Goal: Check status: Check status

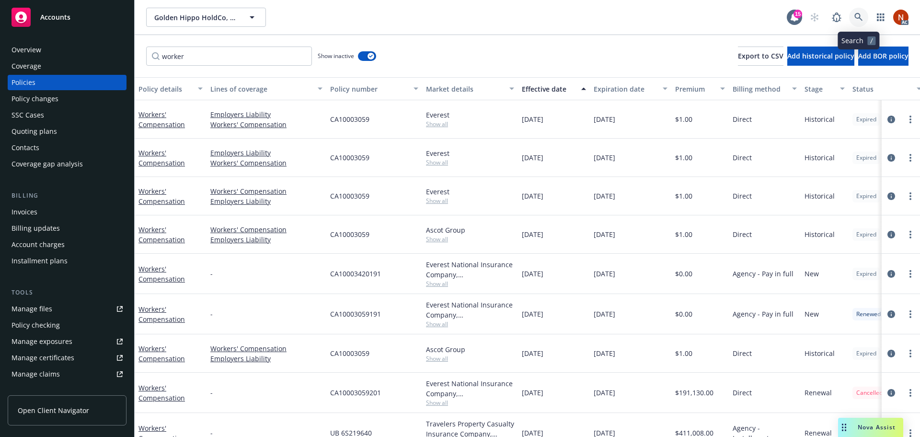
click at [852, 23] on link at bounding box center [858, 17] width 19 height 19
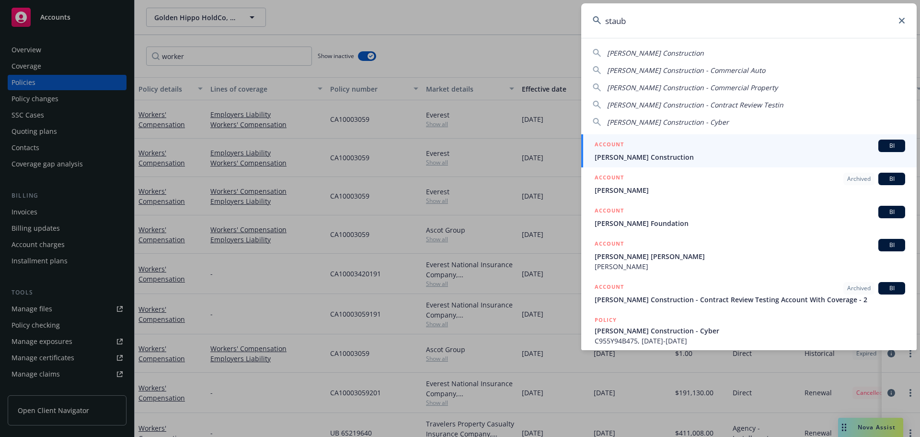
type input "staub"
click at [706, 144] on div "ACCOUNT BI" at bounding box center [750, 145] width 311 height 12
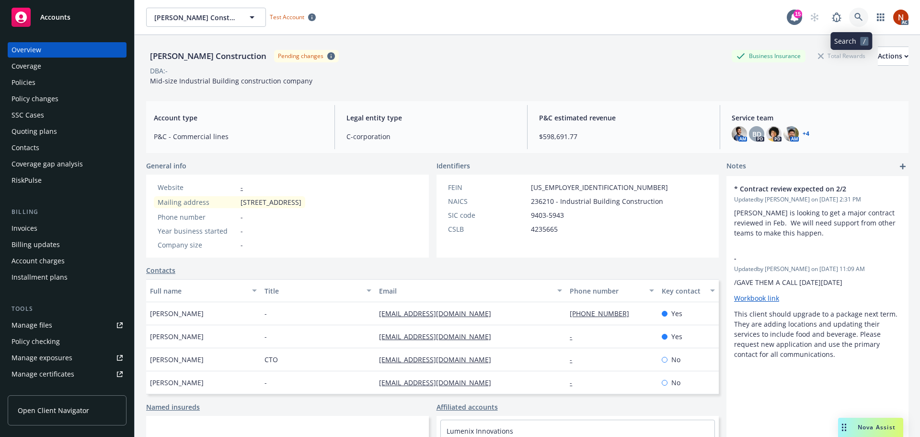
click at [855, 14] on icon at bounding box center [859, 17] width 9 height 9
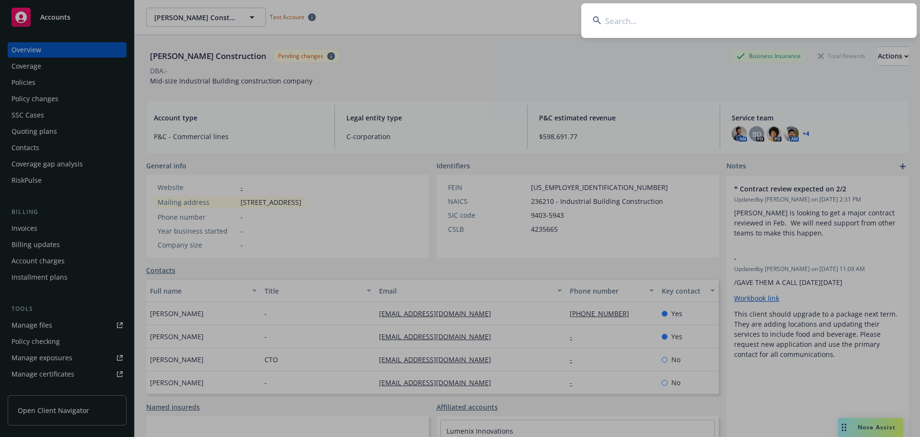
click at [624, 23] on input at bounding box center [749, 20] width 336 height 35
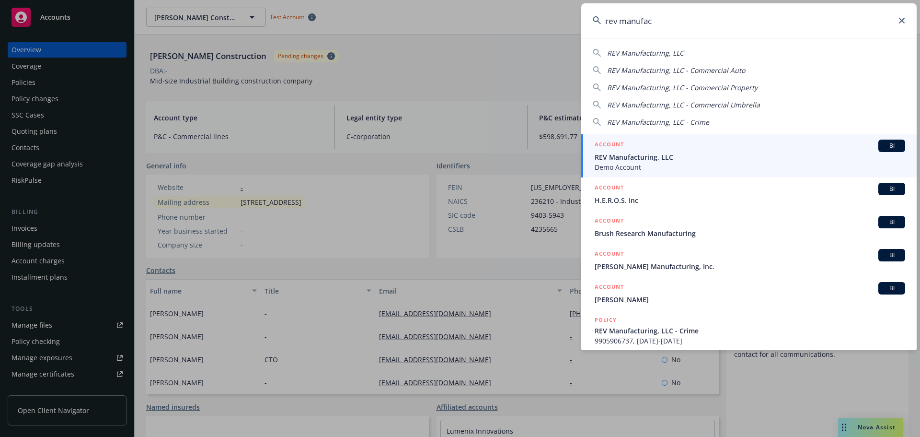
type input "rev manufac"
click at [641, 151] on div "ACCOUNT BI" at bounding box center [750, 145] width 311 height 12
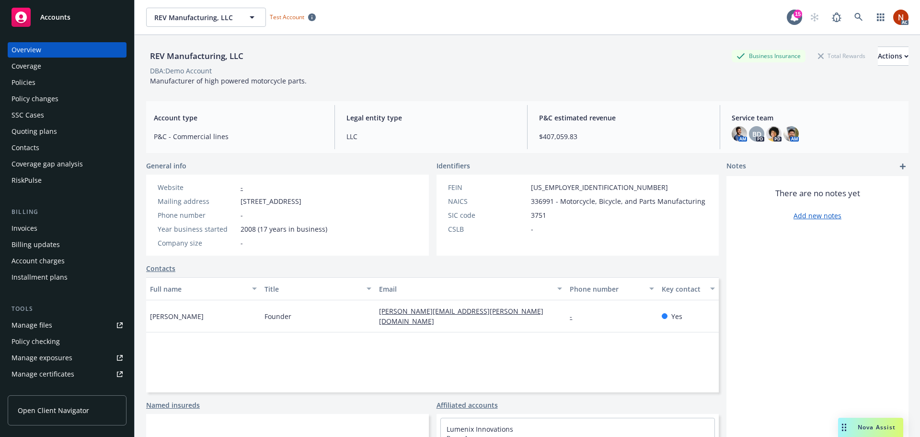
click at [70, 408] on span "Open Client Navigator" at bounding box center [53, 410] width 71 height 10
click at [855, 20] on icon at bounding box center [859, 17] width 9 height 9
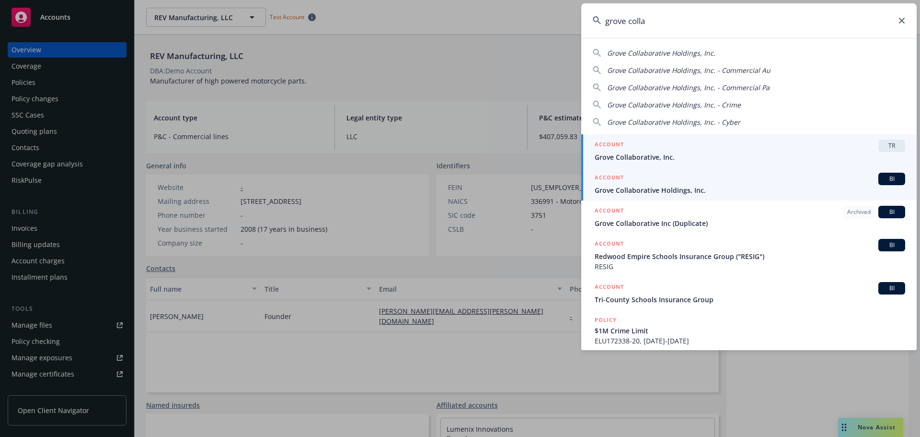
type input "grove colla"
click at [694, 182] on div "ACCOUNT BI" at bounding box center [750, 179] width 311 height 12
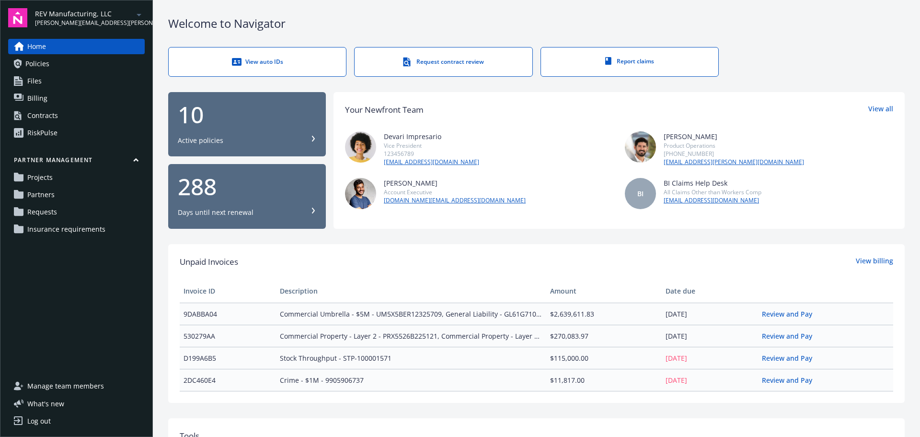
click at [62, 135] on link "RiskPulse" at bounding box center [76, 132] width 137 height 15
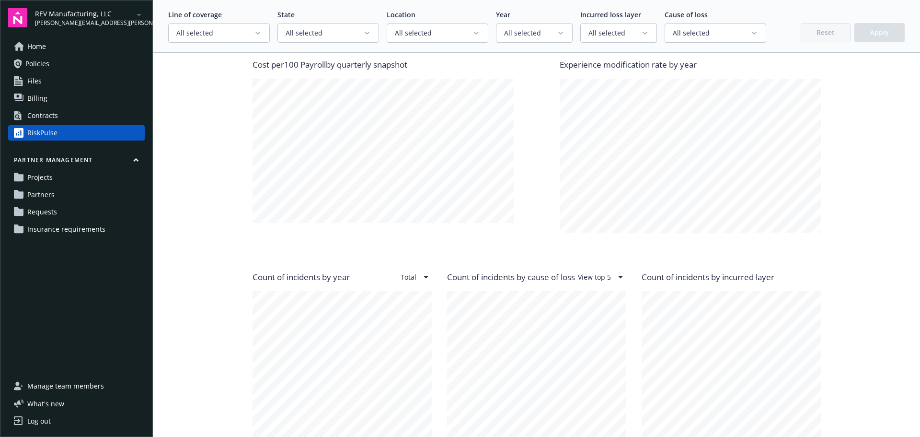
scroll to position [527, 0]
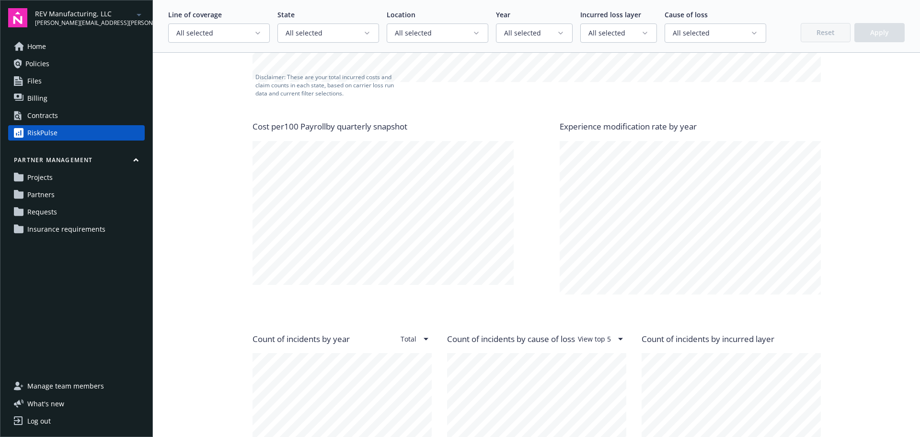
click at [328, 27] on button "All selected" at bounding box center [329, 32] width 102 height 19
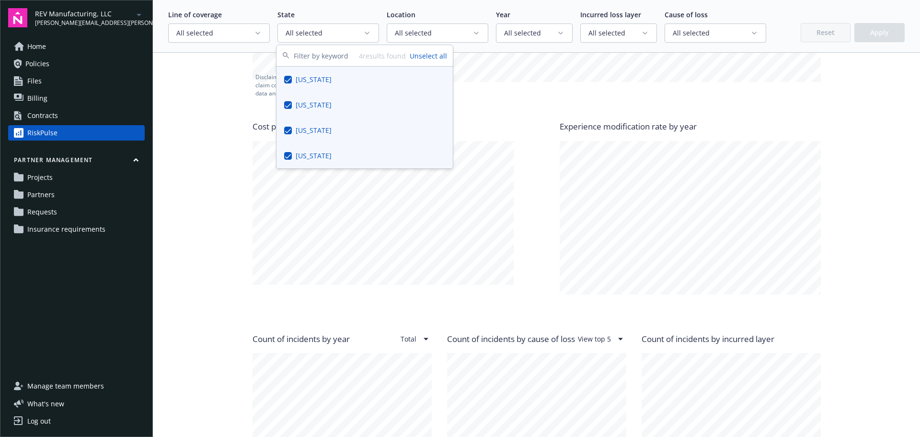
click at [424, 31] on span "All selected" at bounding box center [434, 33] width 78 height 10
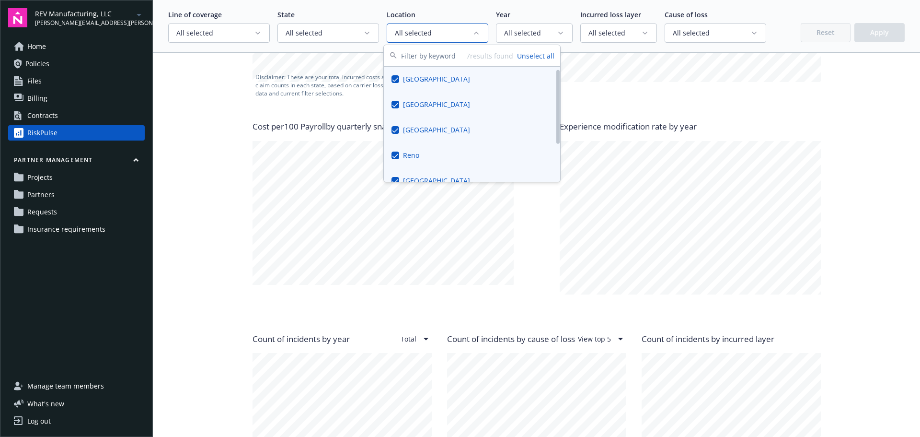
scroll to position [63, 0]
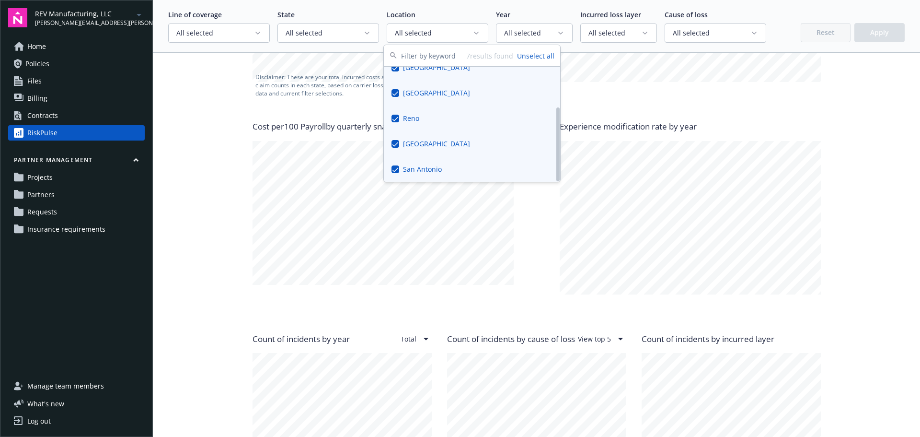
click at [189, 95] on div "Your scorecard Losses valued as of December 31, 2024 . Note: losses that occurr…" at bounding box center [536, 408] width 737 height 1716
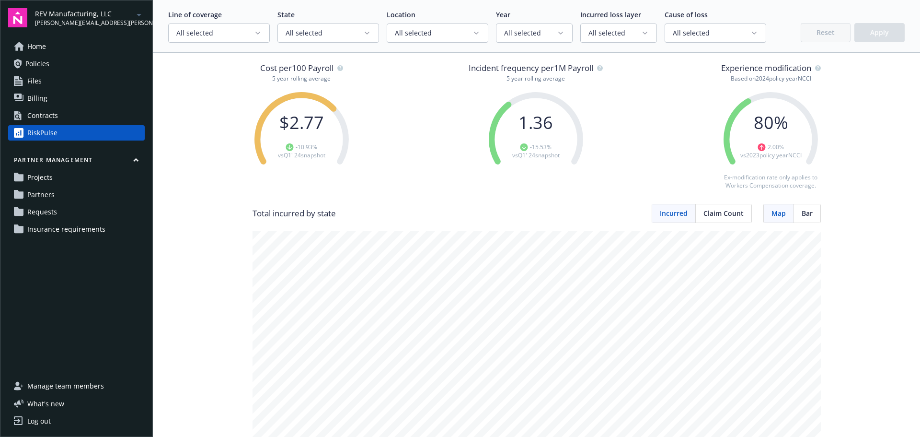
scroll to position [0, 0]
